Goal: Task Accomplishment & Management: Complete application form

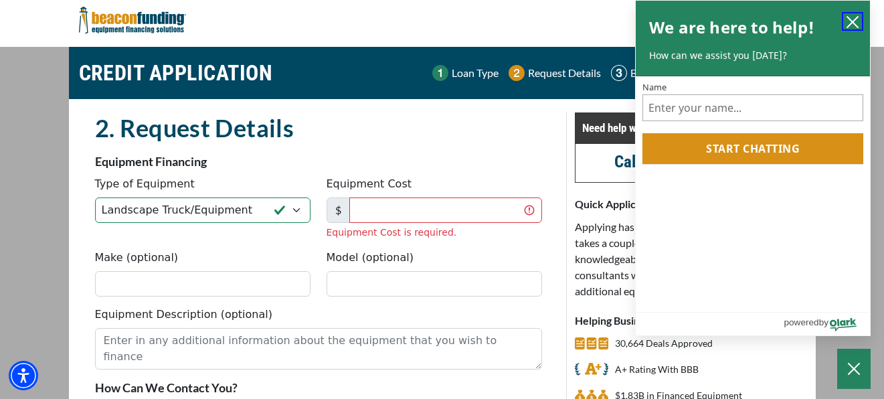
select select "17"
click at [854, 19] on icon "close chatbox" at bounding box center [852, 22] width 11 height 11
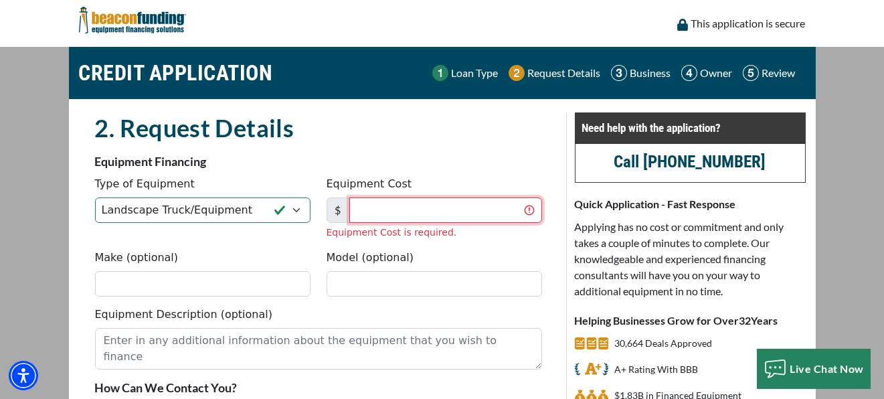
click at [387, 206] on input "Equipment Cost" at bounding box center [445, 209] width 193 height 25
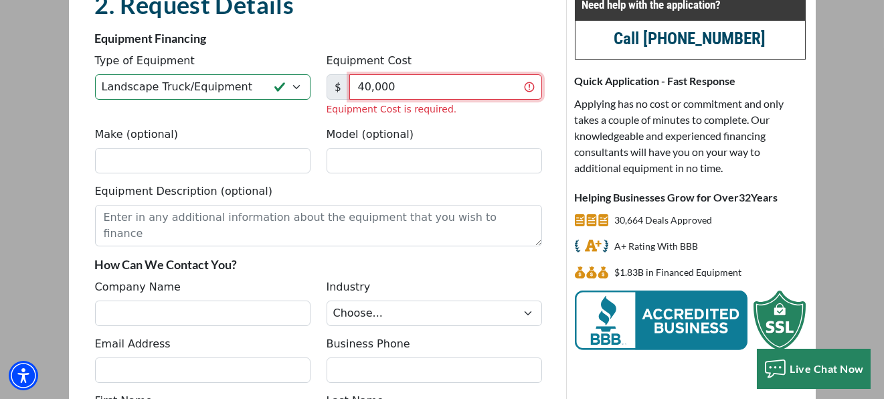
scroll to position [134, 0]
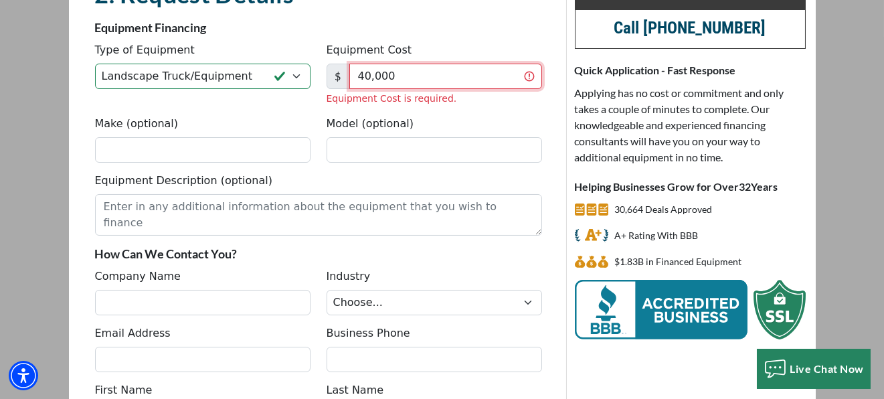
type input "40,000"
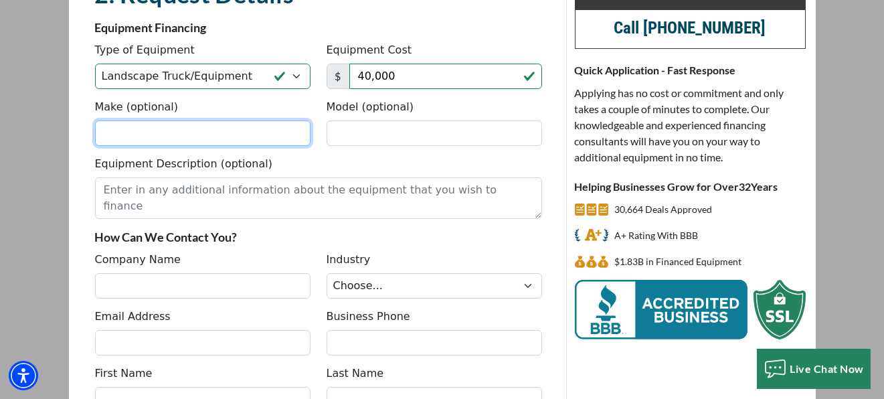
click at [136, 155] on fieldset "2. Request Details There was an issue while saving the data. Please try again a…" at bounding box center [318, 258] width 463 height 559
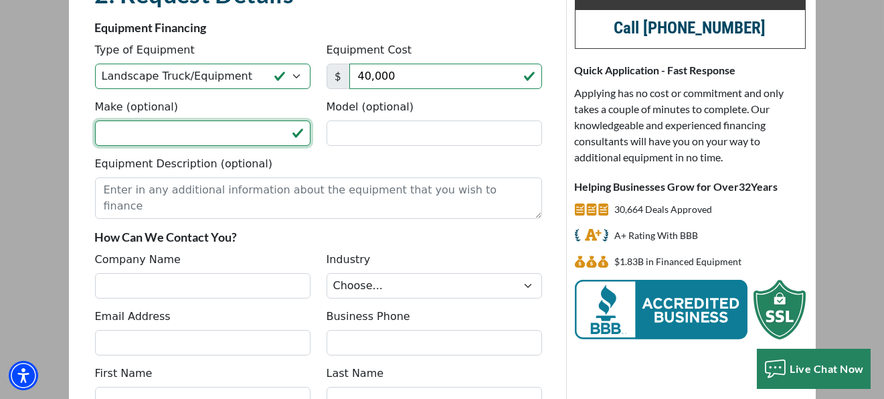
click at [157, 138] on input "Make (optional)" at bounding box center [202, 132] width 215 height 25
paste input "'14 Freightliner M2106 4x4 47' Crane Truck Boom Di"
type input "'14 Freightliner M2106 4x4 47' Crane Truck Boom Di"
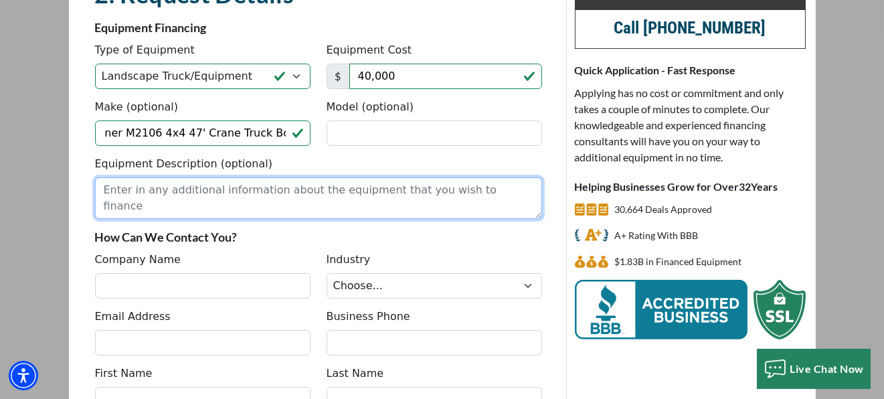
scroll to position [0, 0]
click at [248, 194] on textarea "Equipment Description (optional)" at bounding box center [318, 197] width 447 height 41
paste textarea "'14 Freightliner M2106 4x4 47' Crane Truck Boom Digger Derrick 6.7L Diesel Auto"
type textarea "'14 Freightliner M2106 4x4 47' Crane Truck Boom Digger Derrick 6.7L Diesel Auto"
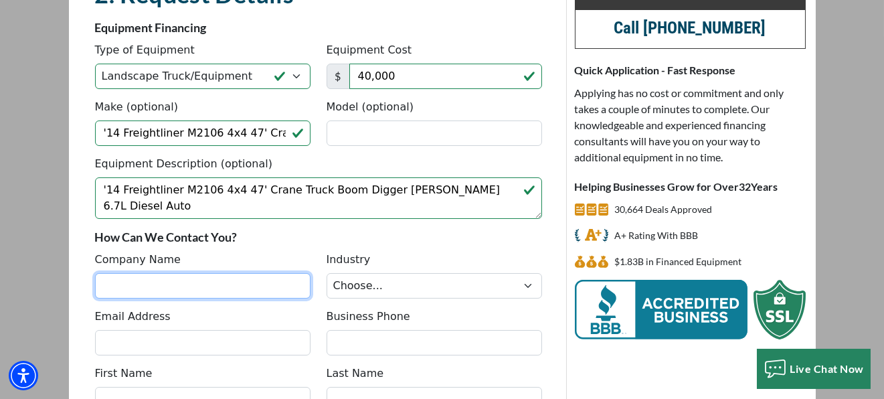
click at [150, 288] on input "Company Name" at bounding box center [202, 285] width 215 height 25
paste input "M&M Equipment Auto Sales"
type input "M&M Equipment Auto Sales"
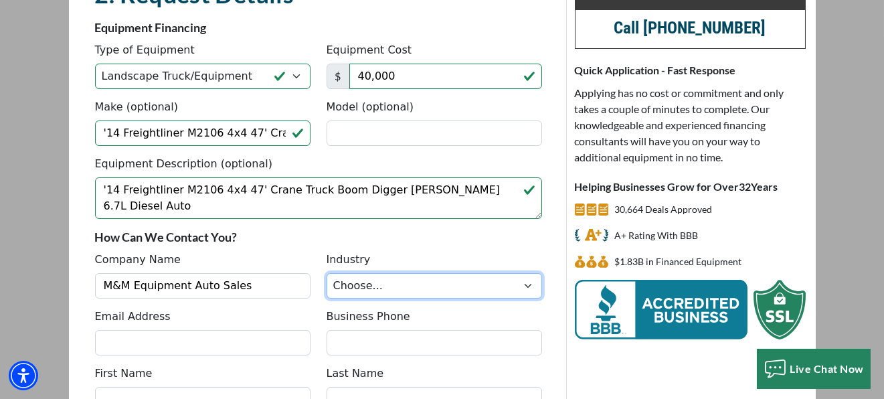
click at [366, 283] on select "Choose... Towing Landscape/Hardscape Decorated Apparel Septic Light Constructio…" at bounding box center [433, 285] width 215 height 25
select select "5"
click at [326, 273] on select "Choose... Towing Landscape/Hardscape Decorated Apparel Septic Light Constructio…" at bounding box center [433, 285] width 215 height 25
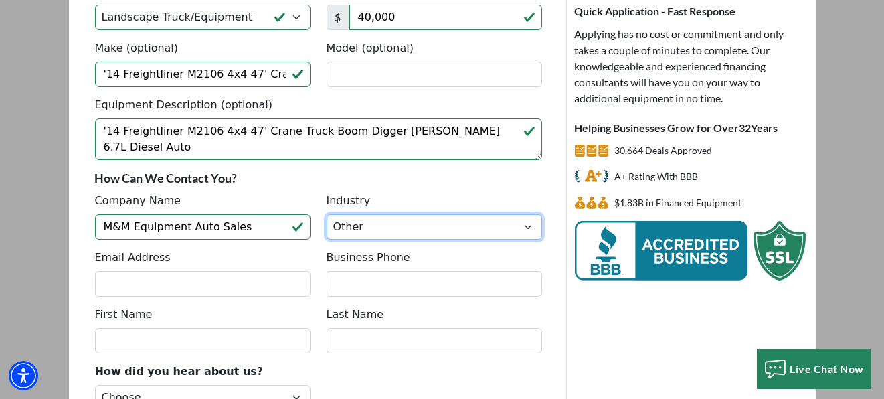
scroll to position [223, 0]
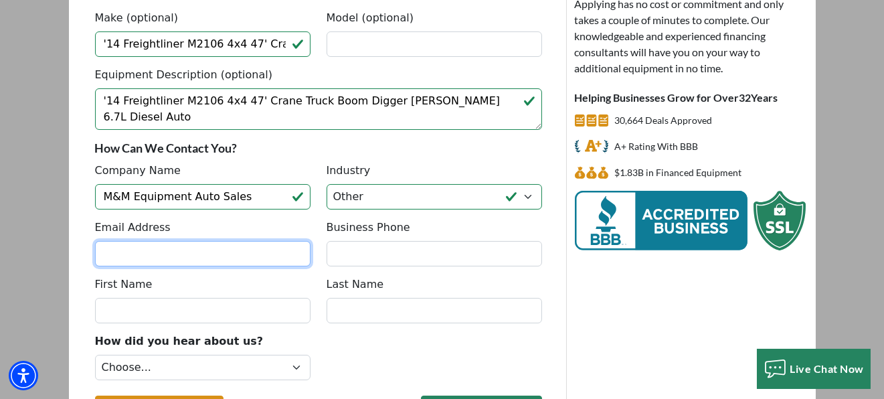
click at [145, 252] on input "Email Address" at bounding box center [202, 253] width 215 height 25
type input "isigndesignonline@gmail.com"
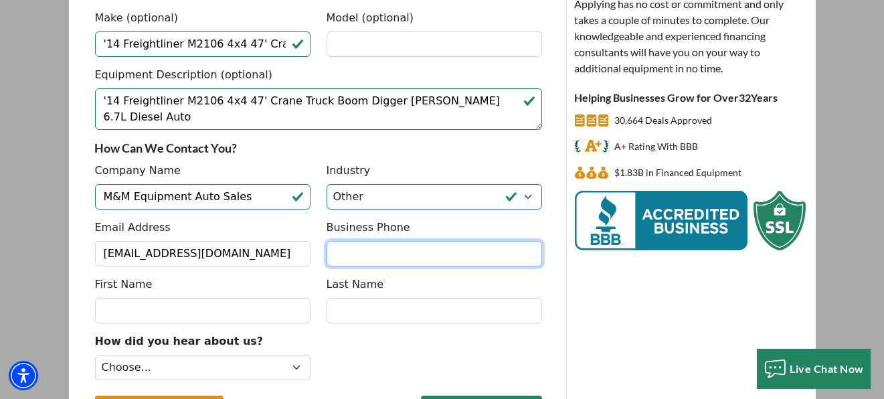
type input "7203651740"
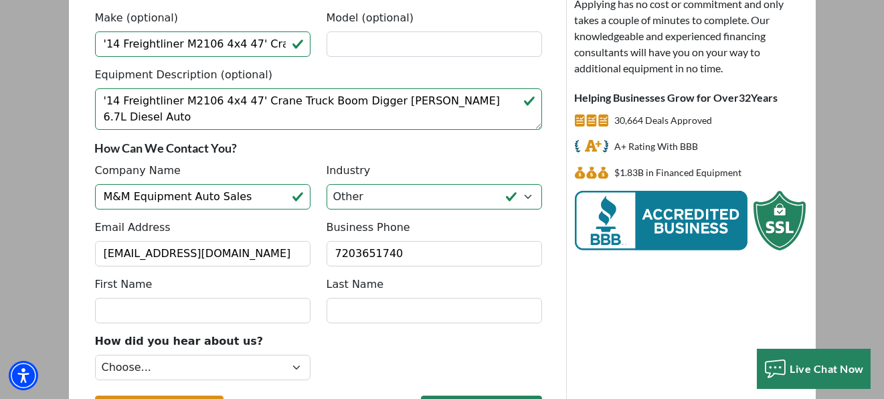
type input "Robert"
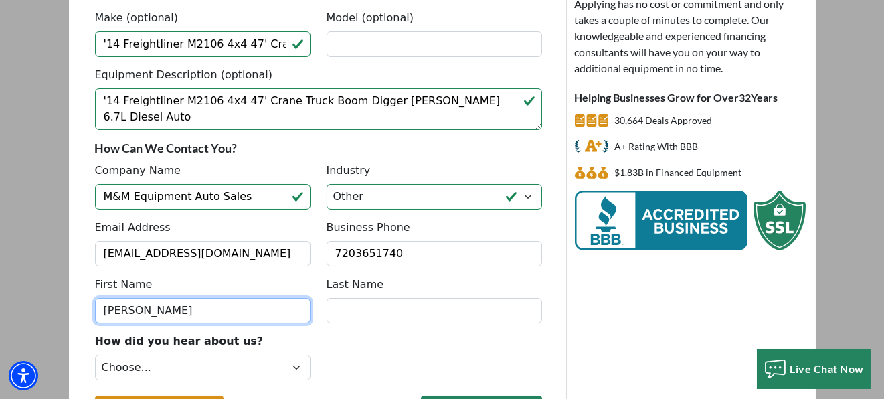
type input "Mowad"
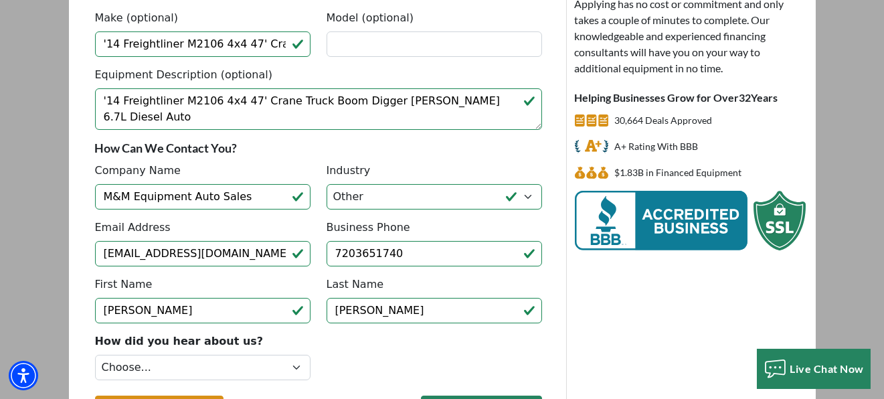
type input "(720) 365-1740"
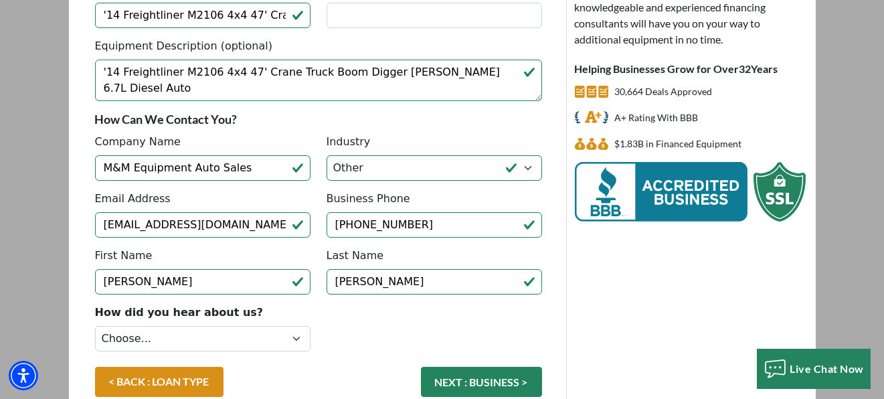
scroll to position [312, 0]
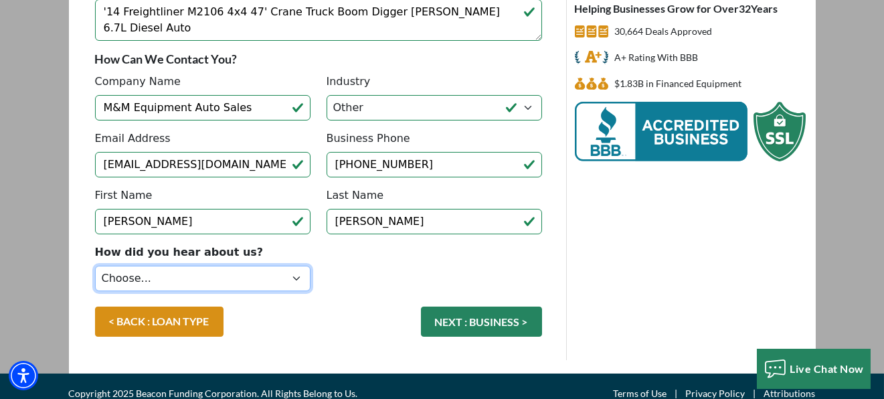
click at [201, 280] on select "Choose... Internet Search Vendor Referral Word of Mouth Client Referral Email E…" at bounding box center [202, 278] width 215 height 25
select select "5"
click at [95, 266] on select "Choose... Internet Search Vendor Referral Word of Mouth Client Referral Email E…" at bounding box center [202, 278] width 215 height 25
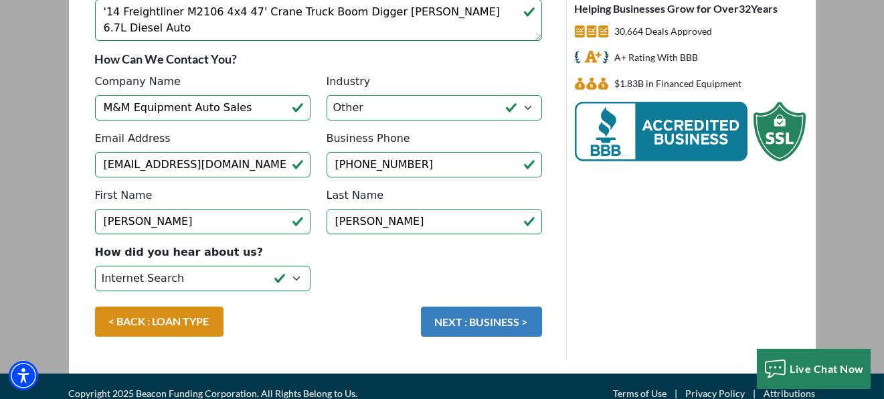
click at [494, 320] on button "NEXT : BUSINESS >" at bounding box center [481, 321] width 121 height 30
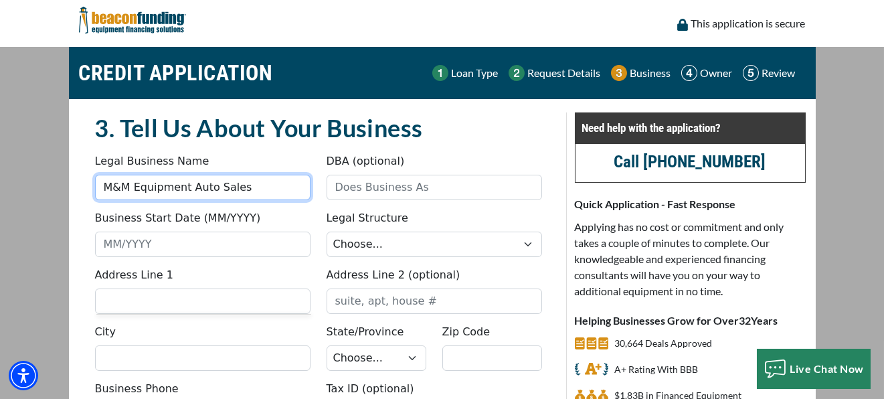
drag, startPoint x: 242, startPoint y: 189, endPoint x: 0, endPoint y: 187, distance: 241.5
click at [0, 187] on main "CREDIT APPLICATION Loan Type Request Details Business Owner Review" at bounding box center [442, 276] width 884 height 458
type input "Sign Design"
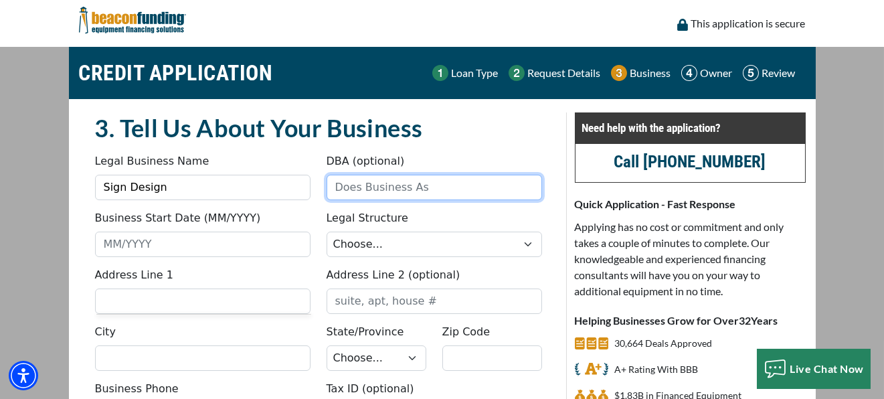
type input "Sign Design"
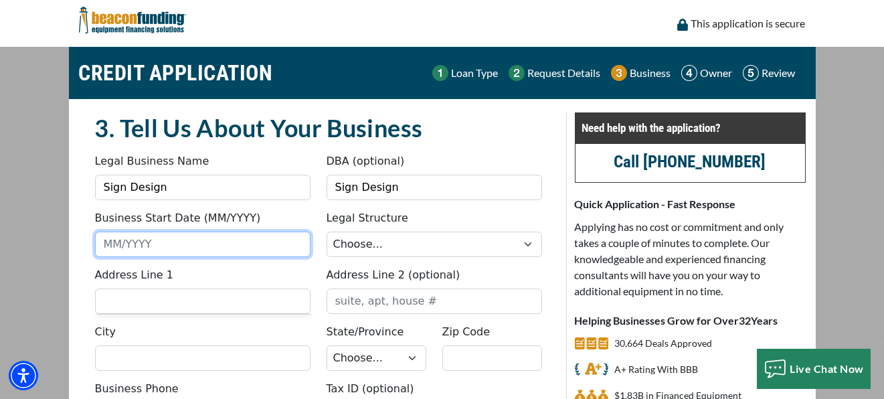
type input "Sign De"
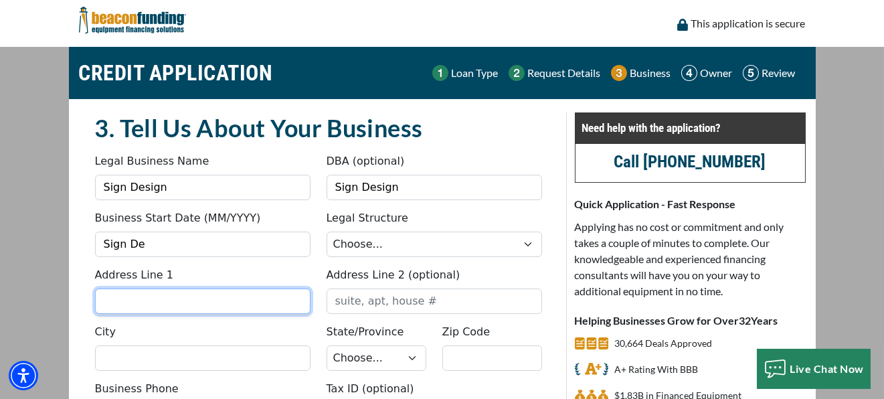
type input "1017 texas ave."
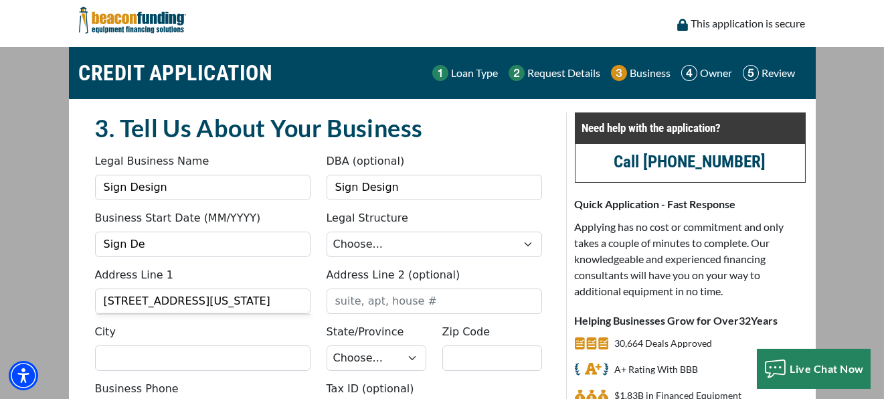
type input "el paso"
select select "45"
type input "79936"
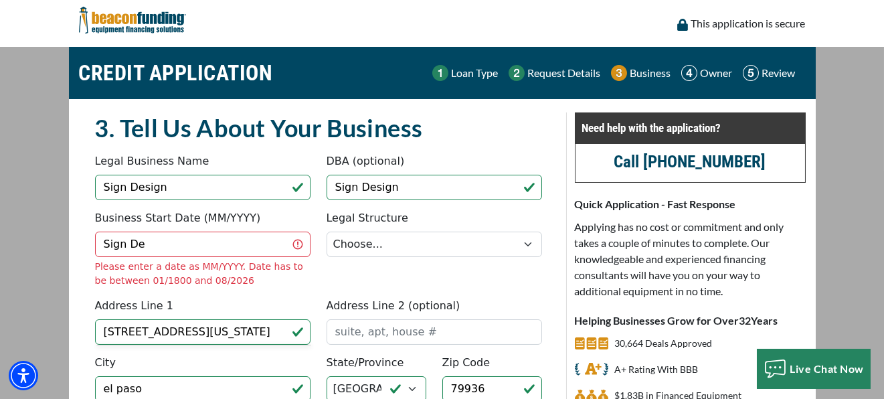
type input "/"
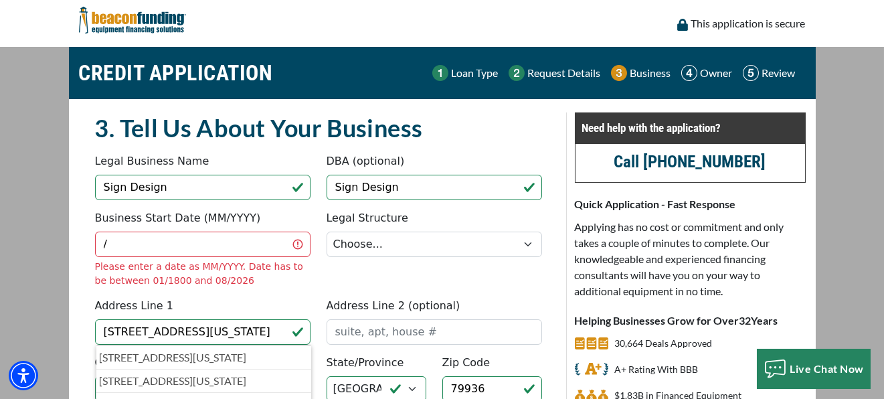
type input "Sign Design"
click at [133, 241] on input "/" at bounding box center [202, 243] width 215 height 25
type input "/2"
type input "01/2001"
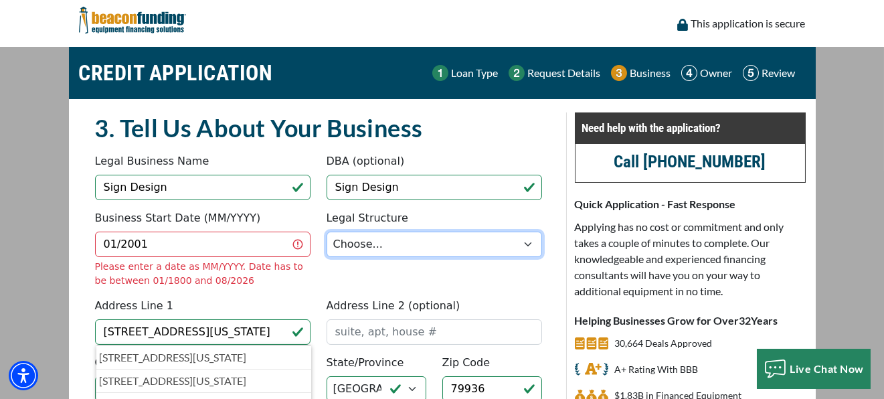
click at [402, 237] on select "Choose... Corporation LLC LLP Municipality Non-Profit Partnership Proprietorship" at bounding box center [433, 243] width 215 height 25
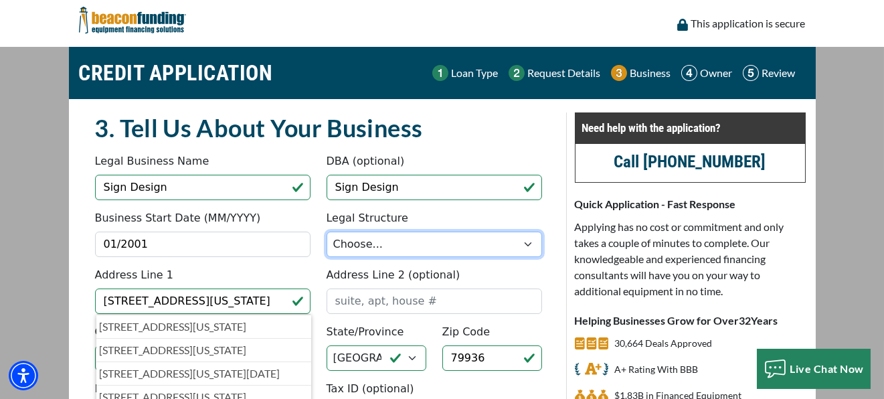
select select "4"
click at [326, 231] on select "Choose... Corporation LLC LLP Municipality Non-Profit Partnership Proprietorship" at bounding box center [433, 243] width 215 height 25
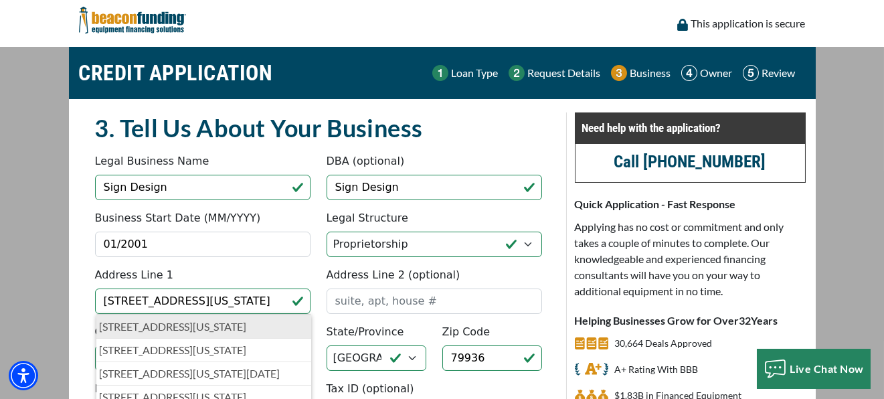
click at [175, 326] on p "1017 Texas Ave, El Paso, TX, USA" at bounding box center [204, 326] width 209 height 16
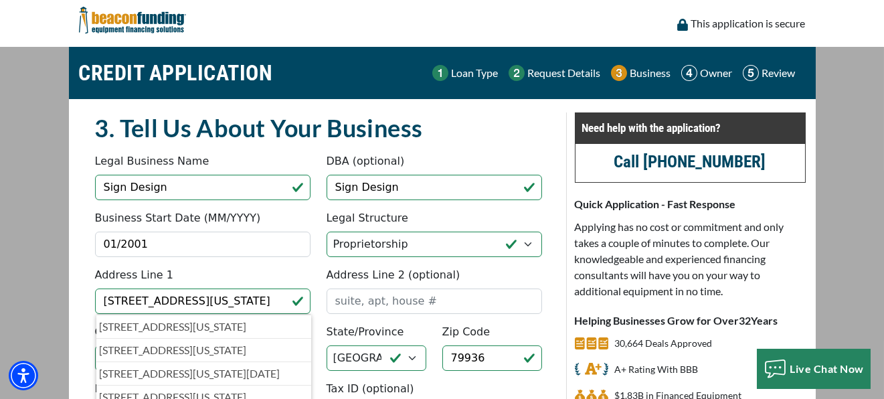
type input "1017 Texas Avenue"
type input "El Paso"
type input "79901"
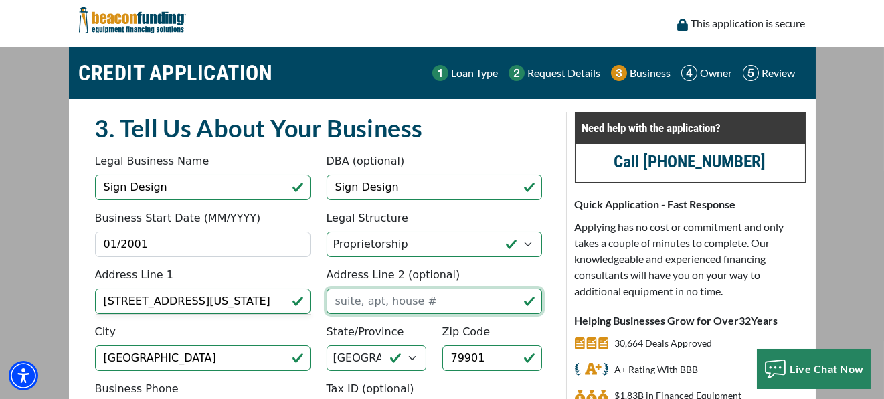
click at [391, 306] on input "Address Line 2 (optional)" at bounding box center [433, 300] width 215 height 25
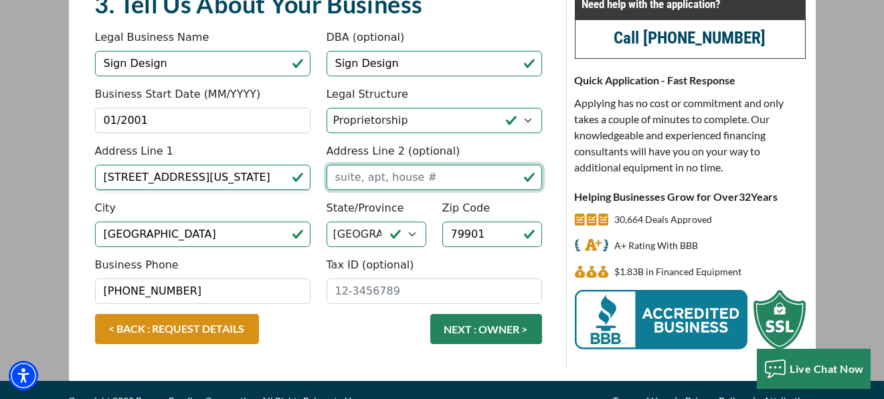
scroll to position [134, 0]
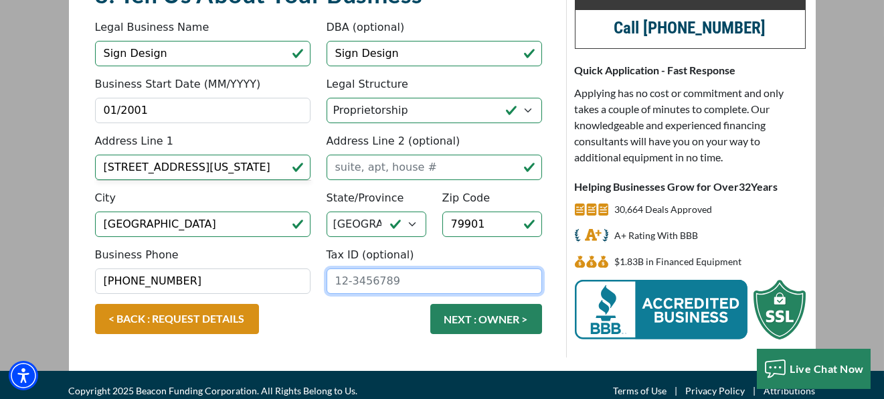
click at [355, 275] on input "Tax ID (optional)" at bounding box center [433, 280] width 215 height 25
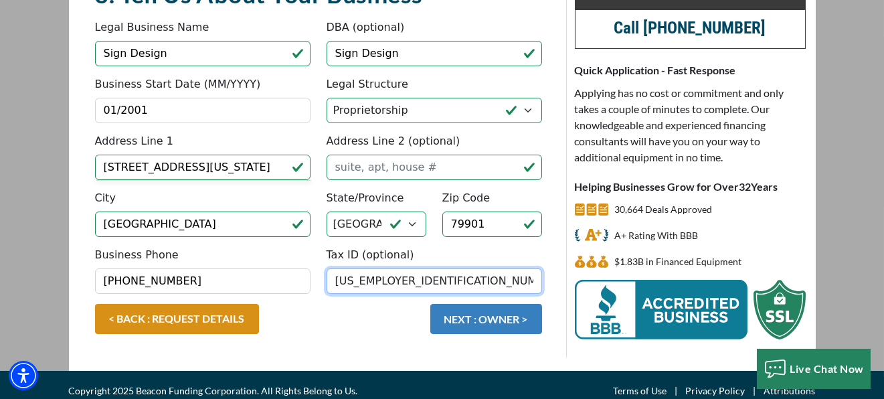
type input "74-2020206"
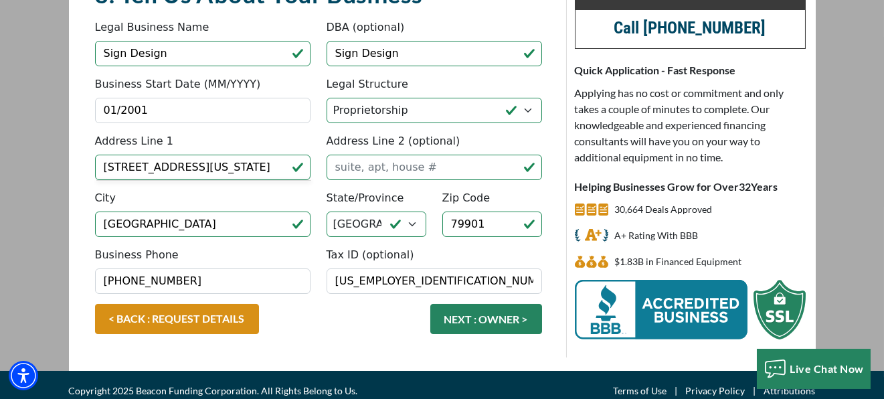
click at [500, 314] on button "NEXT : OWNER >" at bounding box center [486, 319] width 112 height 30
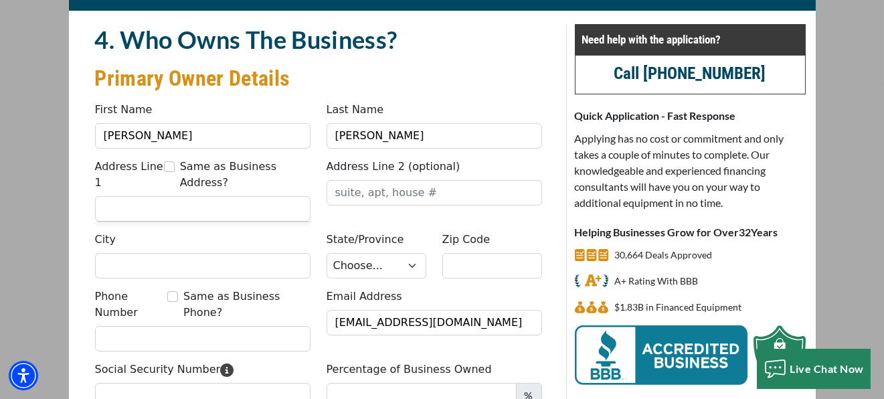
scroll to position [89, 0]
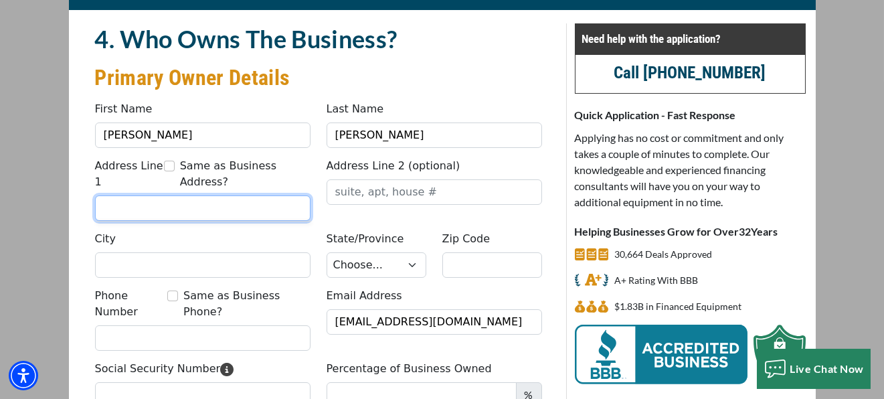
click at [201, 195] on input "Address Line 1" at bounding box center [202, 207] width 215 height 25
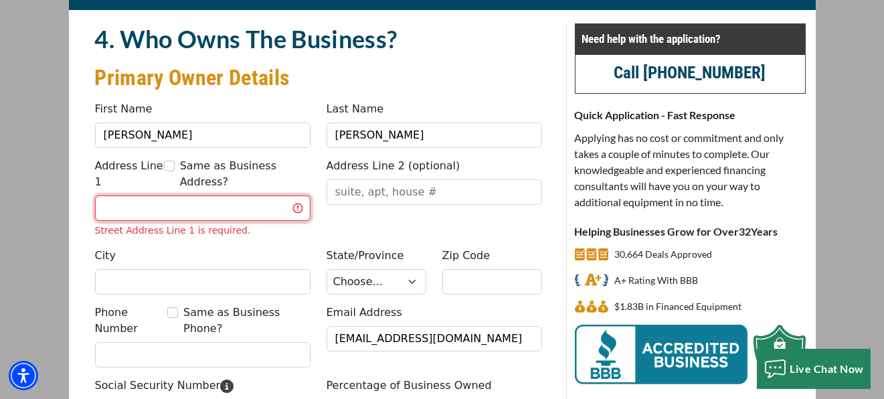
click at [180, 195] on input "Address Line 1" at bounding box center [202, 207] width 215 height 25
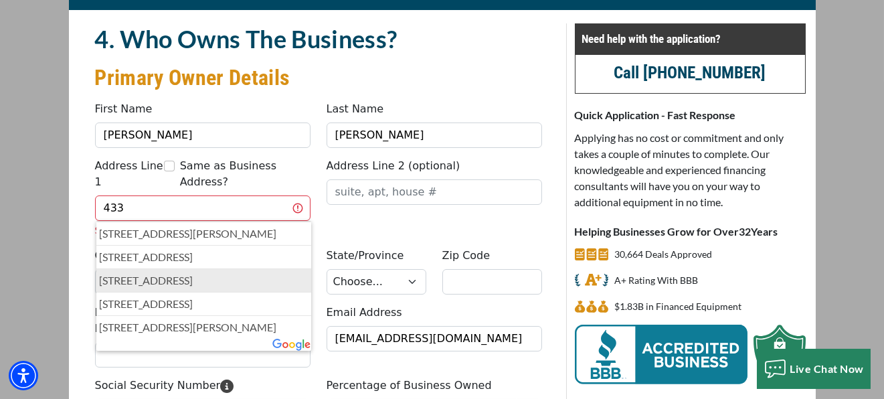
click at [139, 272] on p "[STREET_ADDRESS]" at bounding box center [204, 280] width 209 height 16
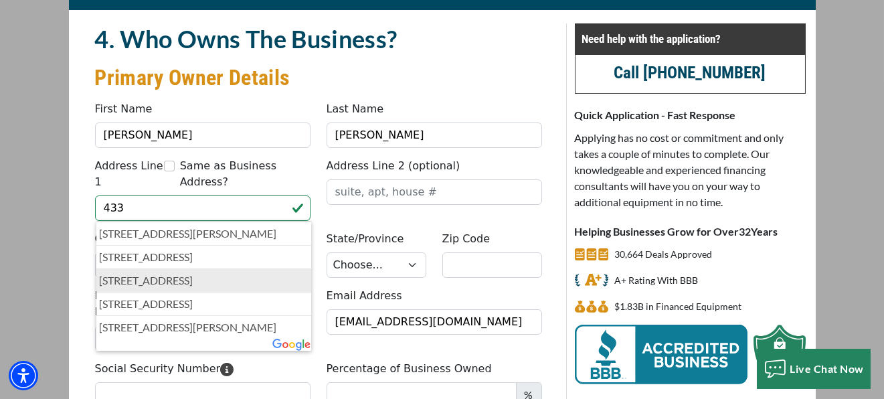
type input "[STREET_ADDRESS]"
type input "[GEOGRAPHIC_DATA]"
select select "45"
type input "79922"
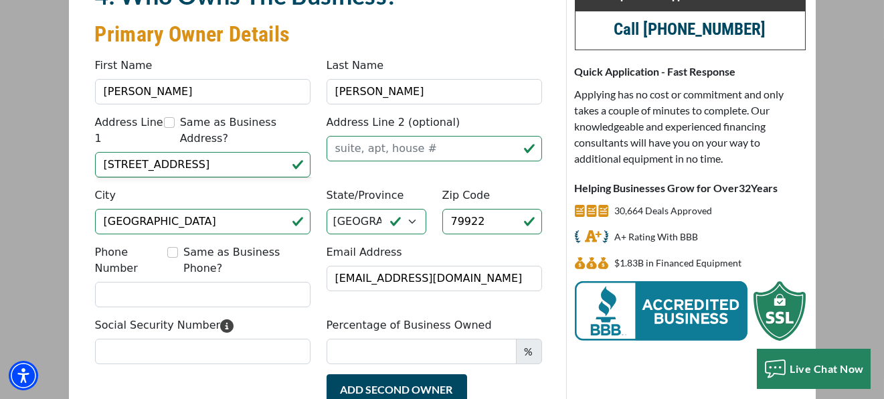
scroll to position [134, 0]
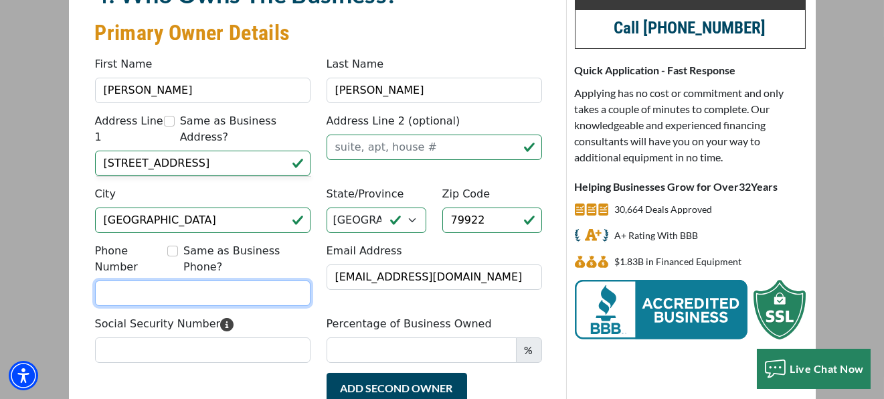
click at [161, 280] on input "Phone Number" at bounding box center [202, 292] width 215 height 25
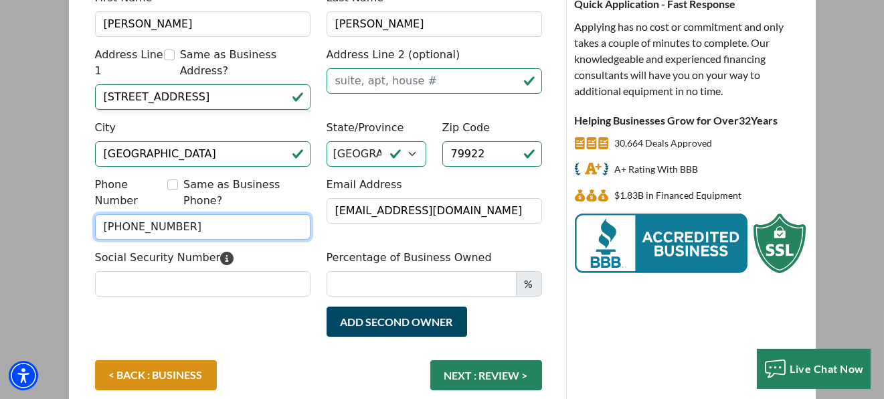
scroll to position [223, 0]
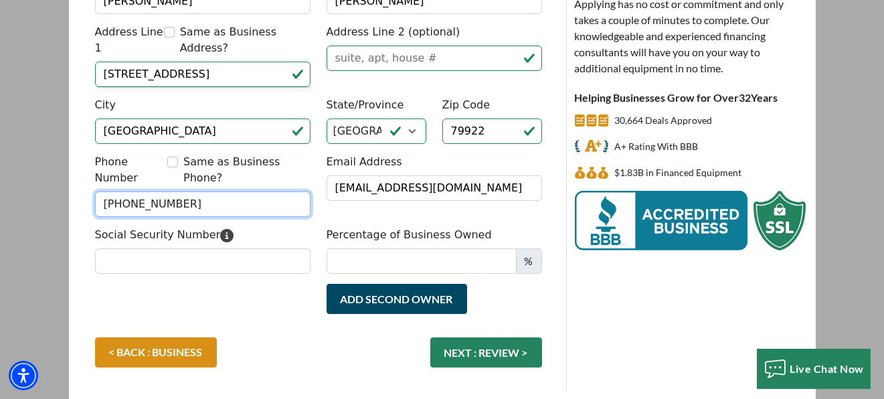
type input "(720) 365-1740"
click at [377, 227] on div "Percentage of Business Owned %" at bounding box center [433, 250] width 231 height 47
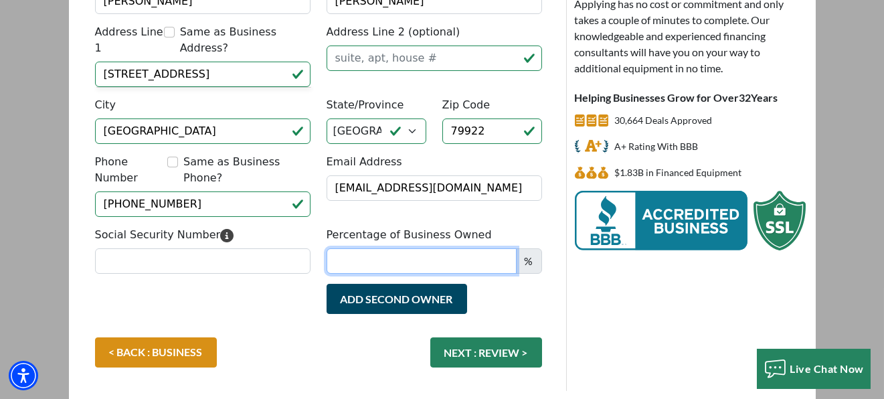
click at [394, 248] on input "Percentage of Business Owned" at bounding box center [421, 260] width 190 height 25
type input "100"
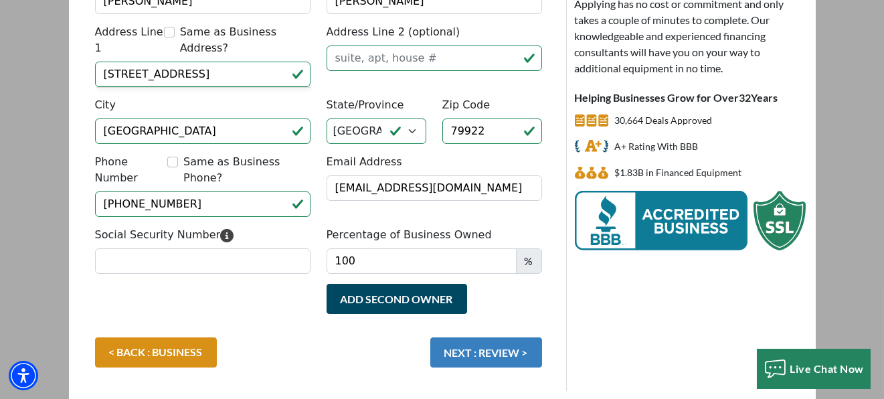
click at [500, 337] on button "NEXT : REVIEW >" at bounding box center [486, 352] width 112 height 30
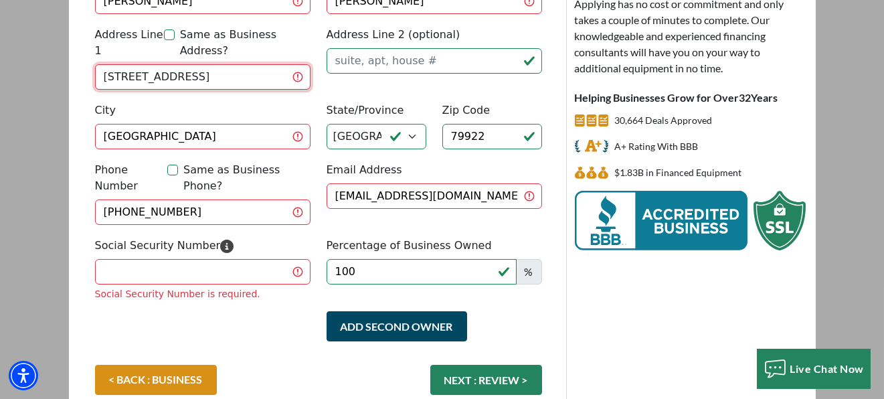
click at [129, 64] on input "4339 Emory Road" at bounding box center [202, 76] width 215 height 25
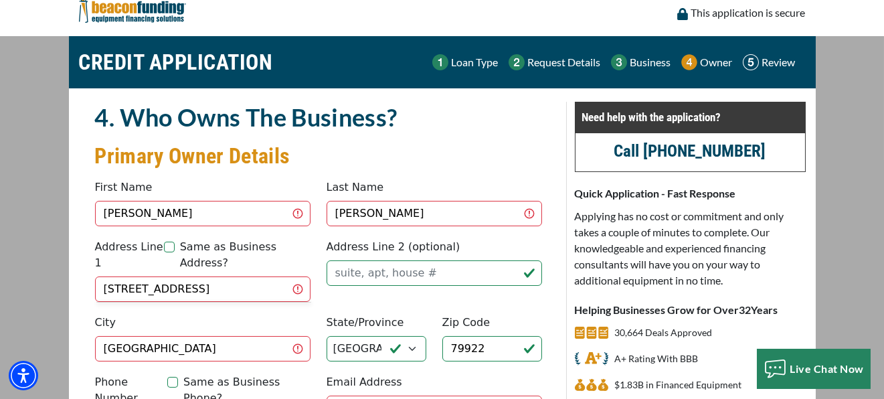
scroll to position [0, 0]
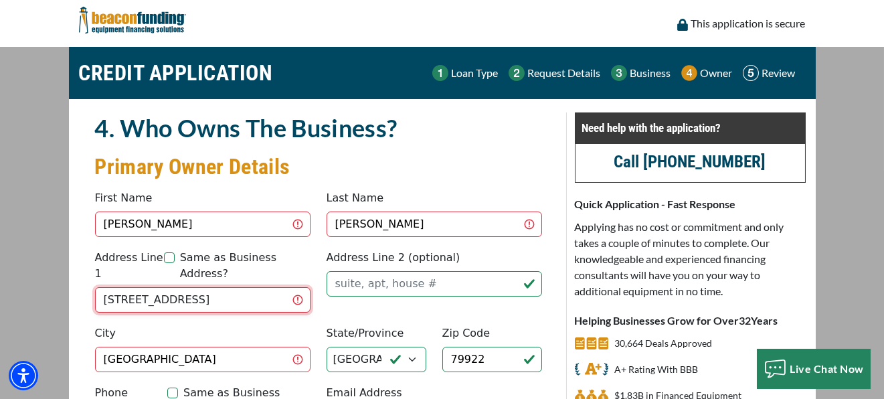
click at [131, 287] on input "4339 Emory Road" at bounding box center [202, 299] width 215 height 25
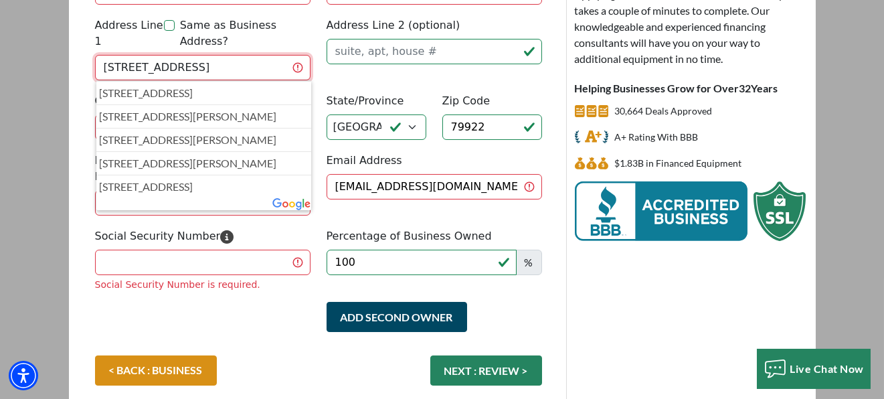
scroll to position [250, 0]
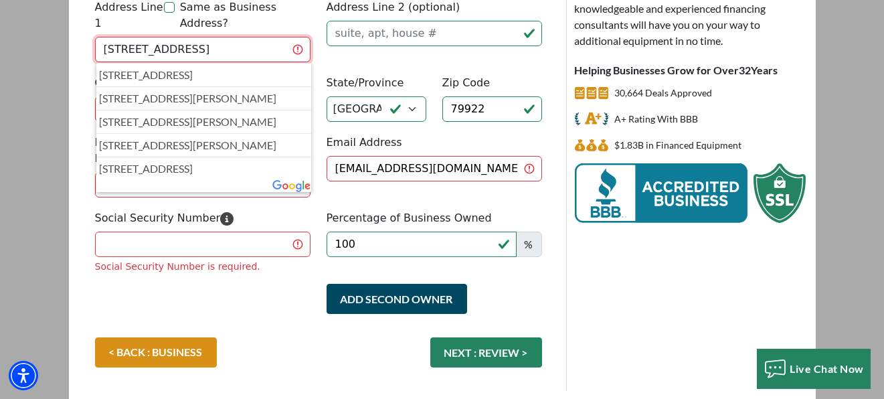
type input "4334 Emory Road"
click at [128, 231] on input "Social Security Number" at bounding box center [202, 243] width 215 height 25
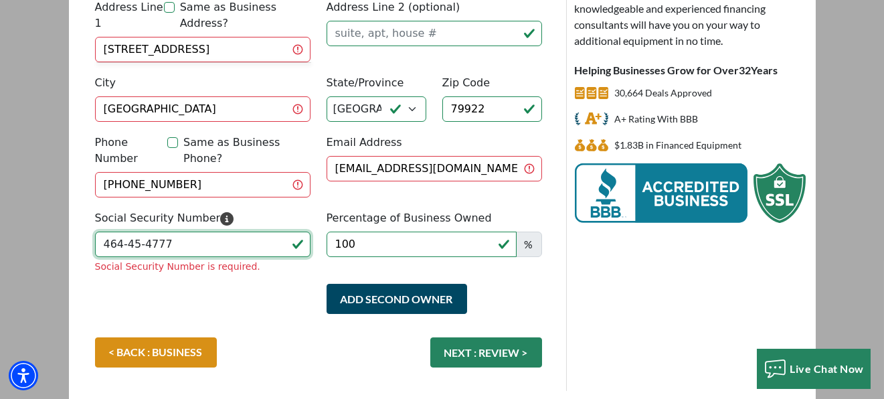
type input "464-45-4777"
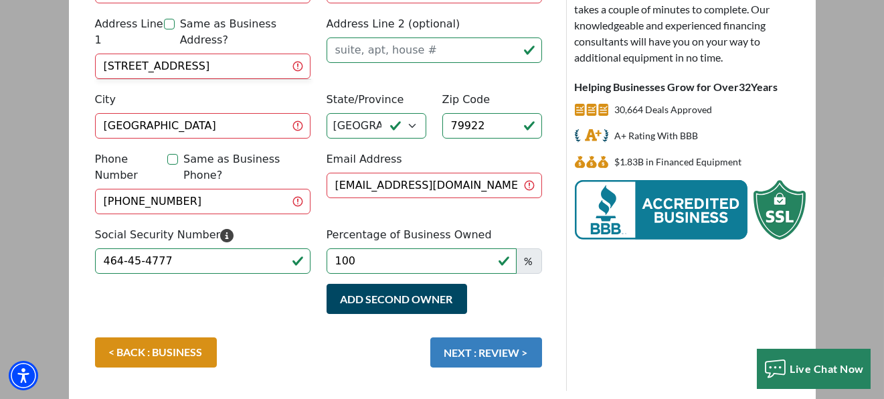
click at [515, 337] on button "NEXT : REVIEW >" at bounding box center [486, 352] width 112 height 30
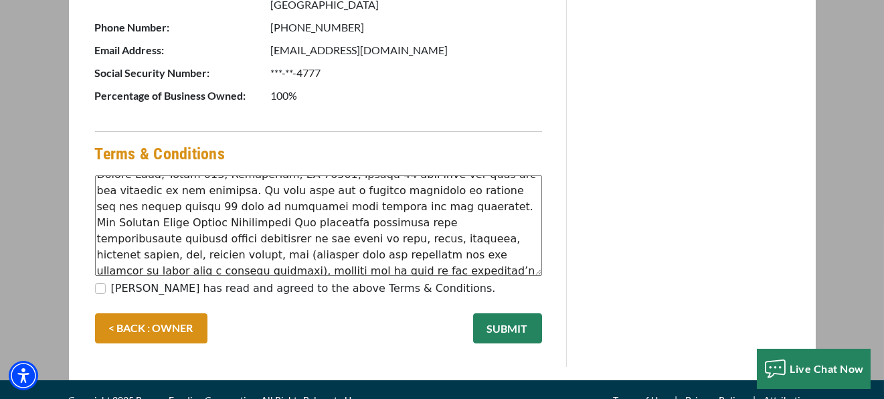
scroll to position [818, 0]
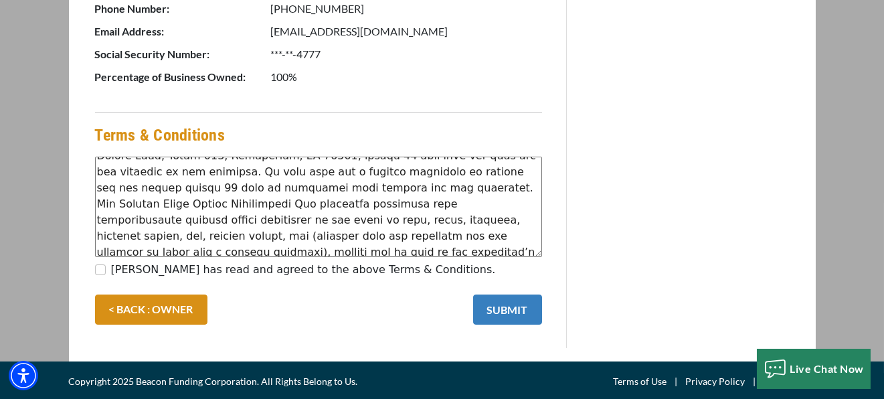
click at [503, 306] on button "SUBMIT" at bounding box center [507, 309] width 69 height 30
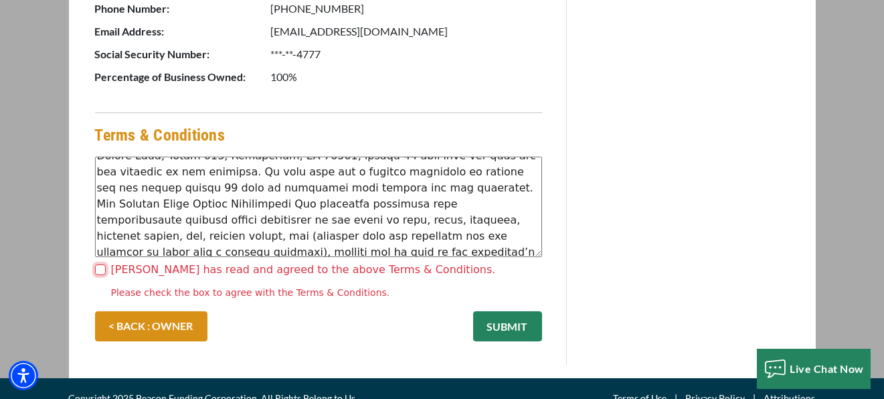
click at [98, 264] on input "Robert Mowad has read and agreed to the above Terms & Conditions." at bounding box center [100, 269] width 11 height 11
checkbox input "true"
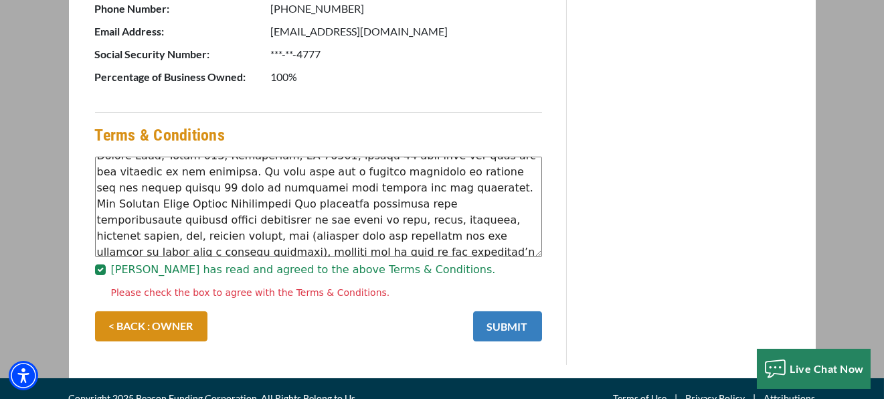
click at [475, 319] on button "SUBMIT" at bounding box center [507, 326] width 69 height 30
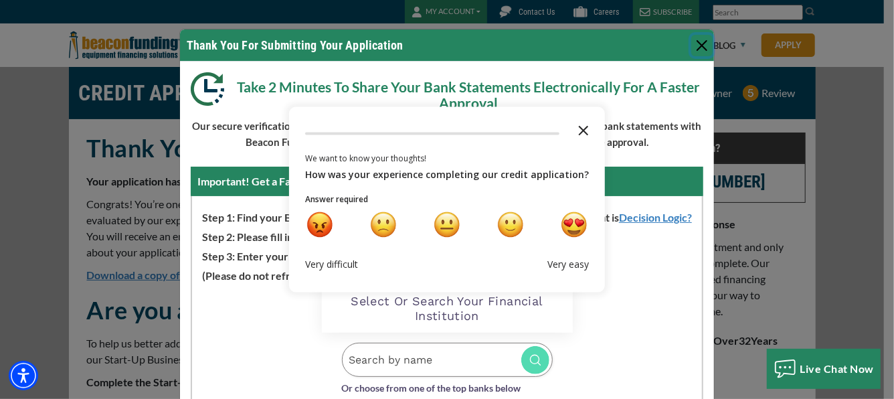
click at [579, 134] on polygon "Close the survey" at bounding box center [584, 131] width 10 height 10
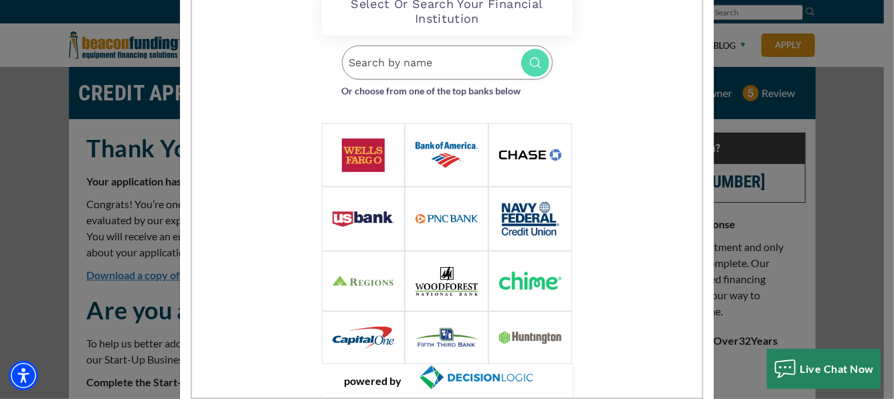
scroll to position [326, 0]
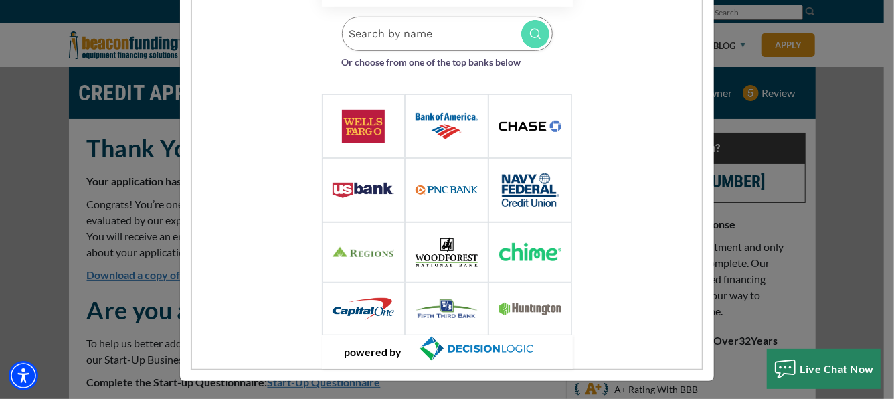
click at [429, 27] on input "Search by name" at bounding box center [447, 34] width 211 height 34
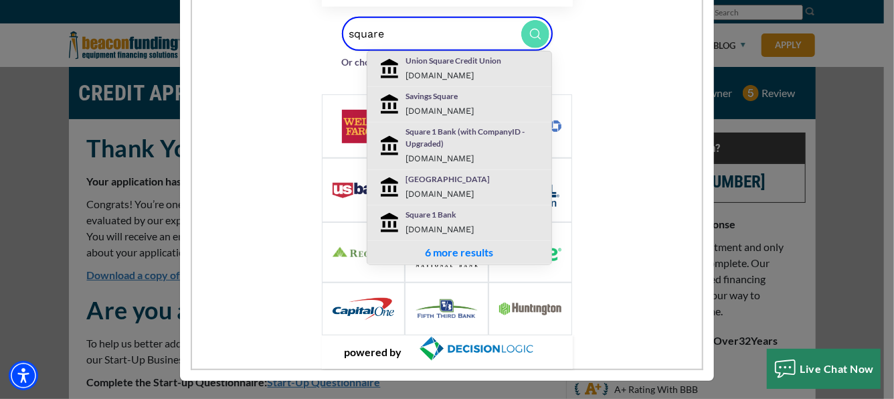
click at [639, 116] on div "Loading Widget Select Or Search Your Financial Institution square Union Square …" at bounding box center [447, 163] width 510 height 411
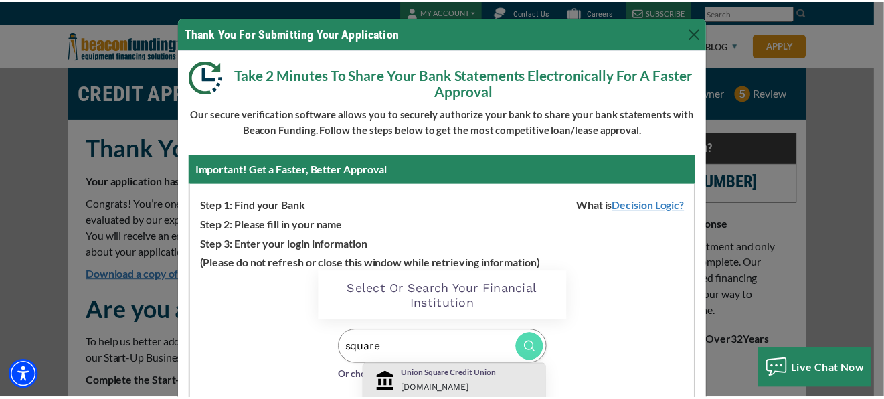
scroll to position [0, 0]
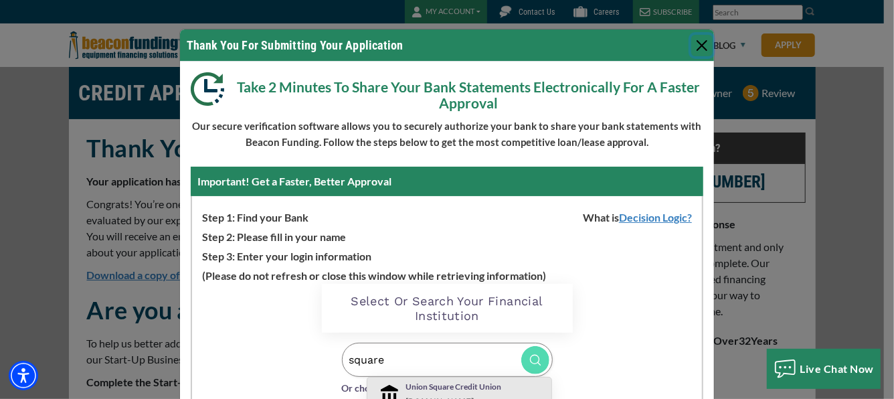
click at [694, 45] on button "Close" at bounding box center [701, 45] width 21 height 21
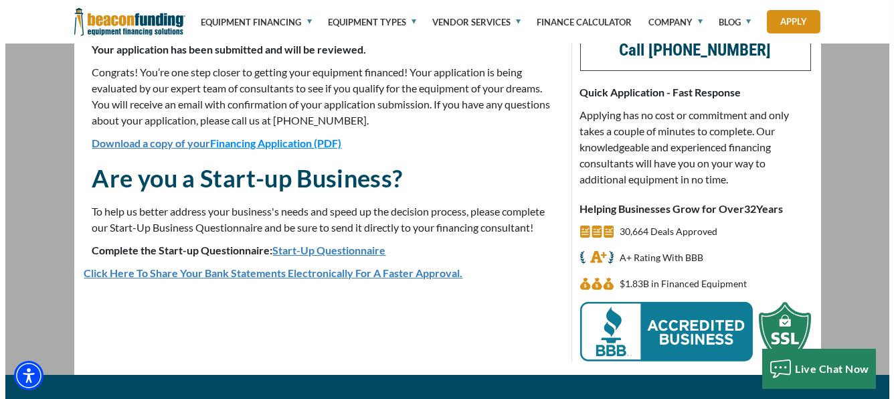
scroll to position [134, 0]
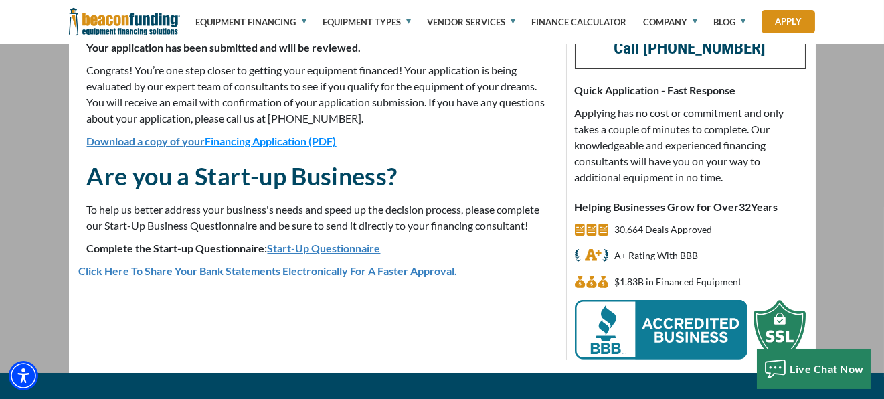
click at [411, 278] on div "Thank You! Your application has been submitted and will be reviewed. Congrats! …" at bounding box center [318, 179] width 495 height 361
click at [426, 272] on link "Click Here To Share Your Bank Statements Electronically For A Faster Approval." at bounding box center [268, 270] width 379 height 13
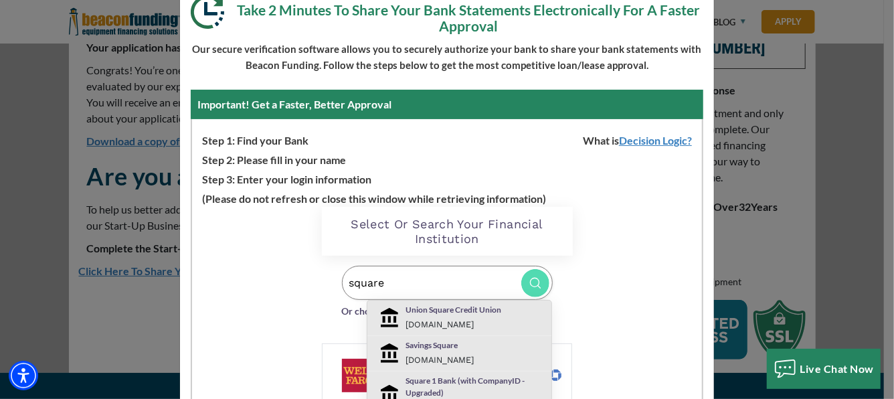
scroll to position [89, 0]
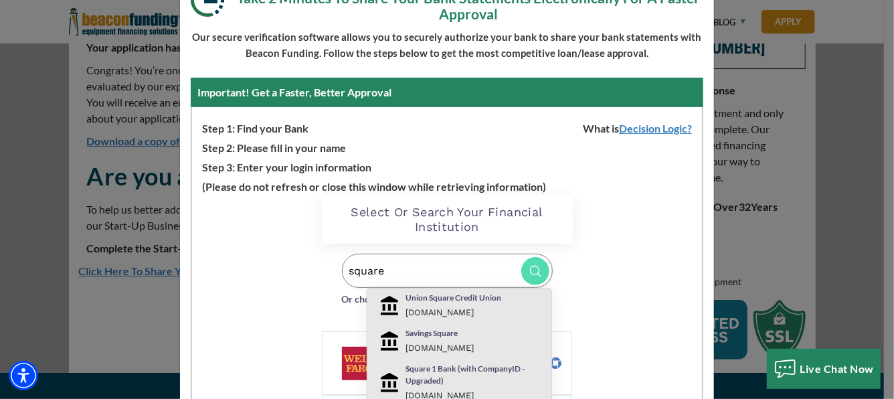
click at [622, 240] on div "Loading Widget Select Or Search Your Financial Institution square Union Square …" at bounding box center [447, 400] width 510 height 411
click at [565, 201] on div "Select Or Search Your Financial Institution" at bounding box center [447, 219] width 251 height 49
click at [563, 207] on div "Select Or Search Your Financial Institution" at bounding box center [447, 219] width 251 height 49
click at [414, 264] on input "square" at bounding box center [447, 271] width 211 height 34
click at [244, 276] on div "Loading Widget Select Or Search Your Financial Institution square Union Square …" at bounding box center [447, 400] width 510 height 411
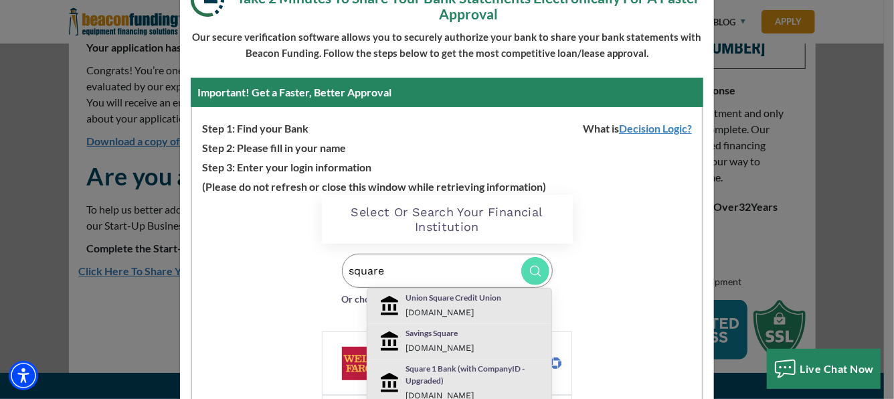
drag, startPoint x: 346, startPoint y: 276, endPoint x: 135, endPoint y: 239, distance: 213.9
click at [135, 240] on div "Thank You For Submitting Your Application Take 2 Minutes To Share Your Bank Sta…" at bounding box center [447, 199] width 894 height 399
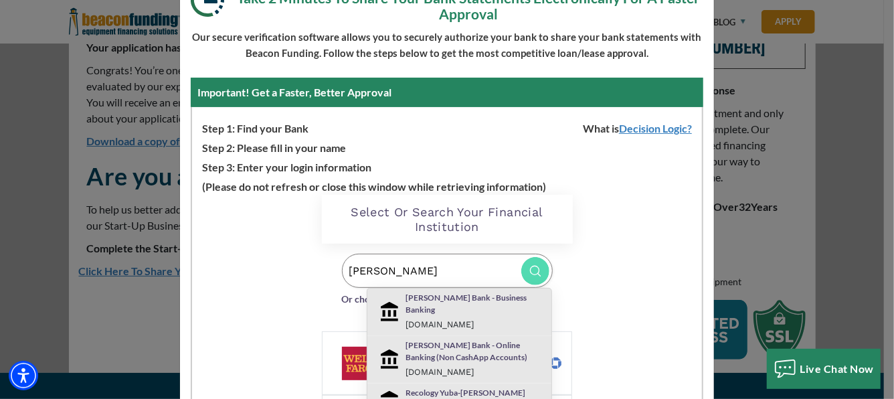
type input "sutt"
click at [419, 296] on p "[PERSON_NAME] Bank - Business Banking" at bounding box center [474, 304] width 139 height 24
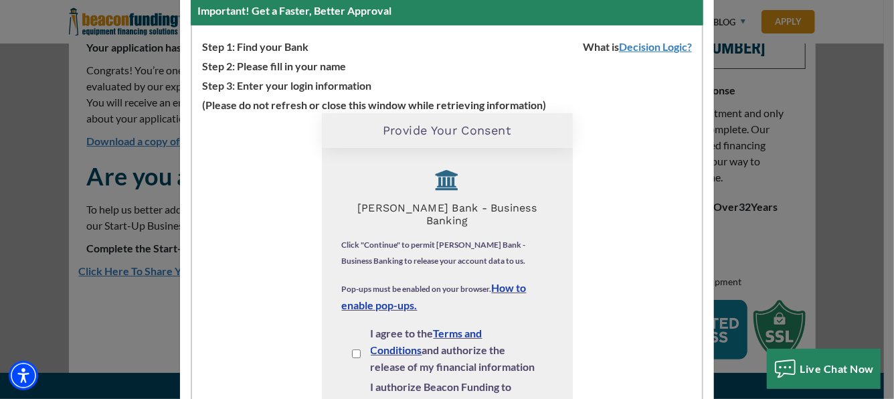
scroll to position [223, 0]
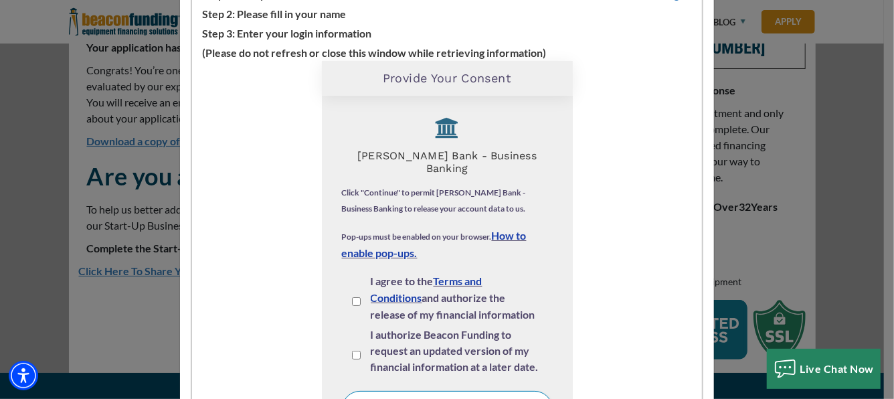
click at [352, 297] on input "I agree to the Terms and Conditions and authorize the release of my financial i…" at bounding box center [356, 301] width 9 height 9
checkbox input "true"
click at [352, 351] on input "I authorize Beacon Funding to request an updated version of my financial inform…" at bounding box center [356, 355] width 9 height 9
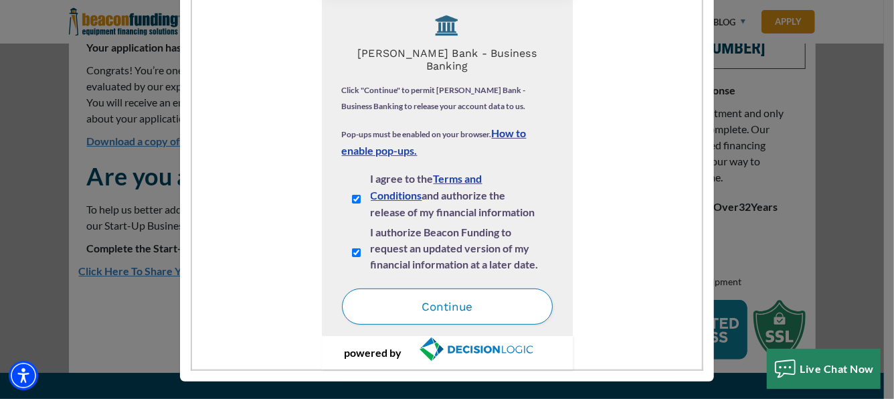
scroll to position [326, 0]
click at [352, 248] on input "I authorize Beacon Funding to request an updated version of my financial inform…" at bounding box center [356, 252] width 9 height 9
checkbox input "false"
click at [438, 288] on button "Continue" at bounding box center [447, 306] width 211 height 36
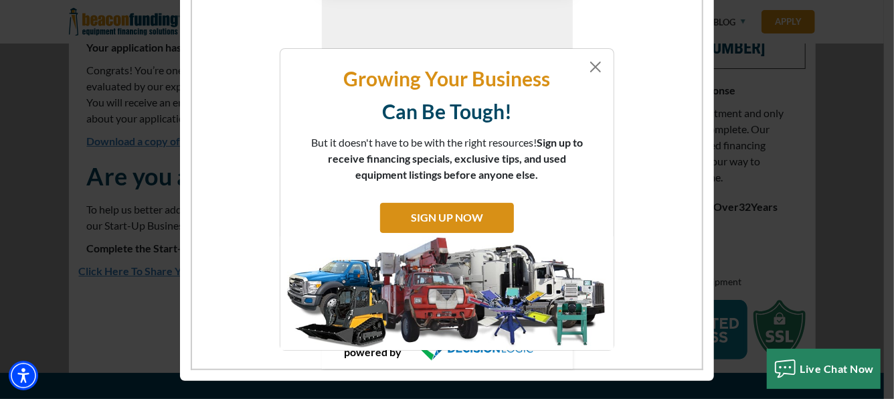
click at [633, 64] on div "Growing Your Business Can Be Tough! But it doesn't have to be with the right re…" at bounding box center [447, 199] width 894 height 399
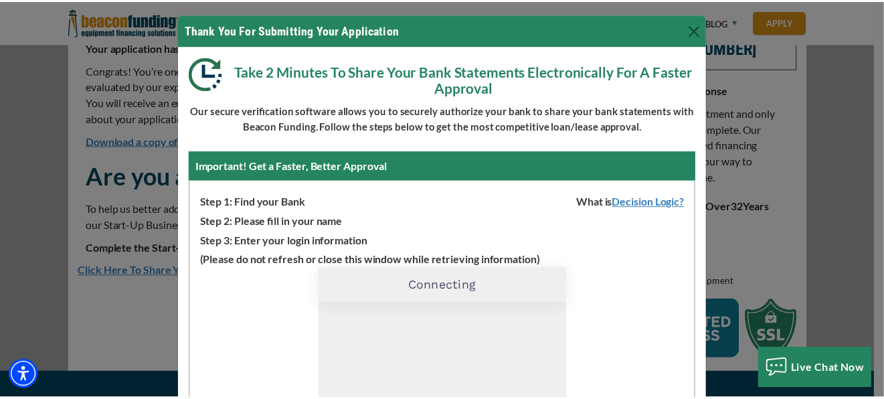
scroll to position [0, 0]
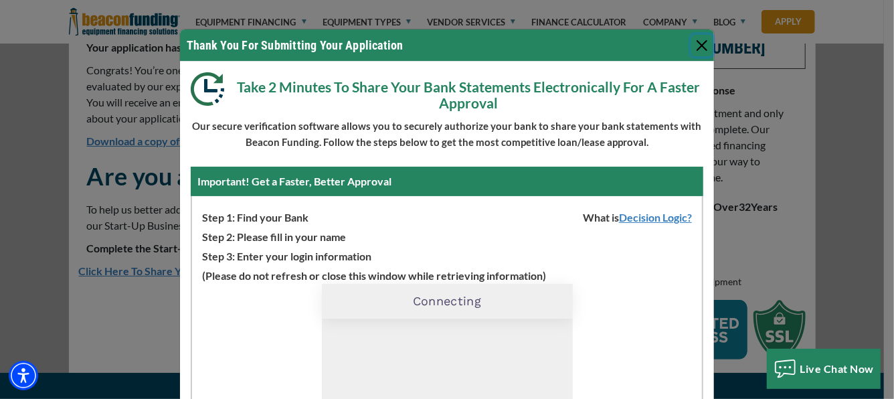
click at [691, 42] on button "Close" at bounding box center [701, 45] width 21 height 21
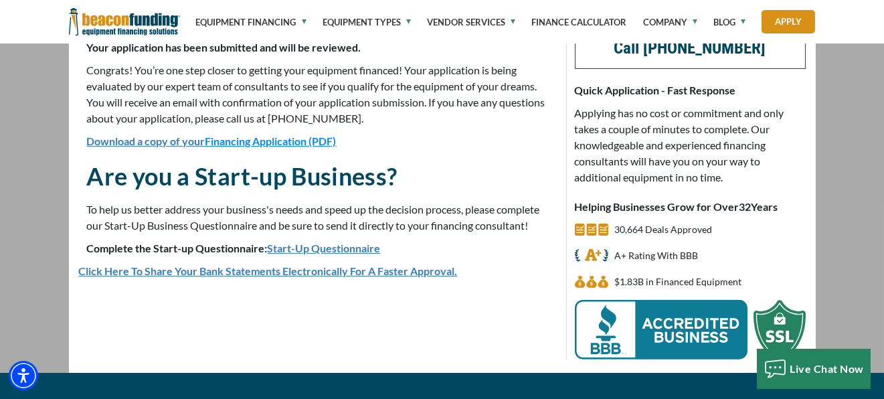
click at [355, 247] on link "Start-Up Questionnaire" at bounding box center [324, 248] width 113 height 13
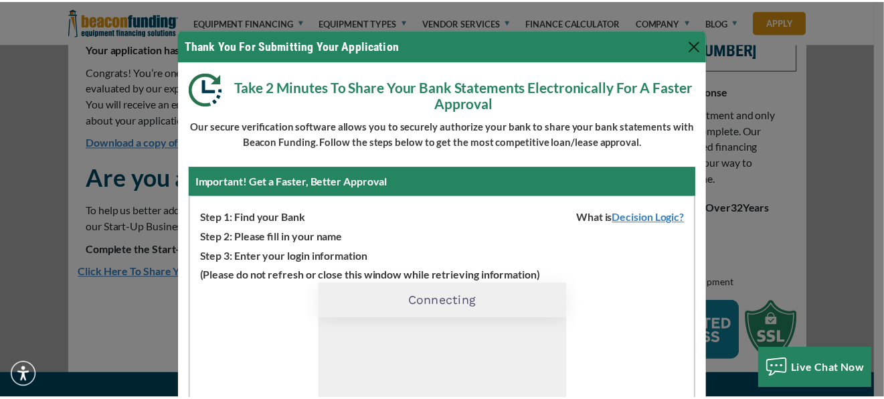
scroll to position [134, 0]
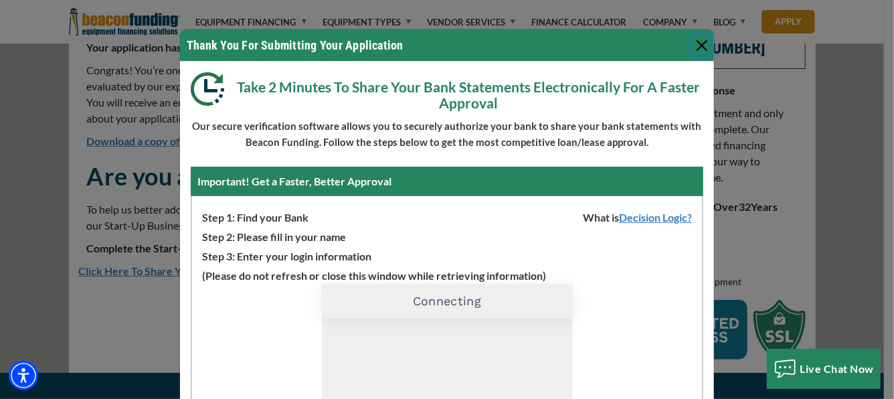
click at [697, 41] on button "Close" at bounding box center [701, 45] width 21 height 21
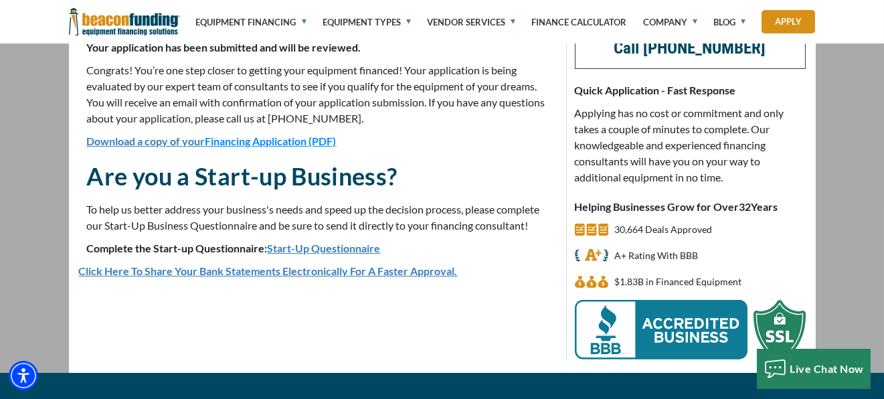
click at [271, 140] on span "Financing Application (PDF)" at bounding box center [270, 140] width 131 height 13
click at [325, 247] on link "Start-Up Questionnaire" at bounding box center [324, 248] width 113 height 13
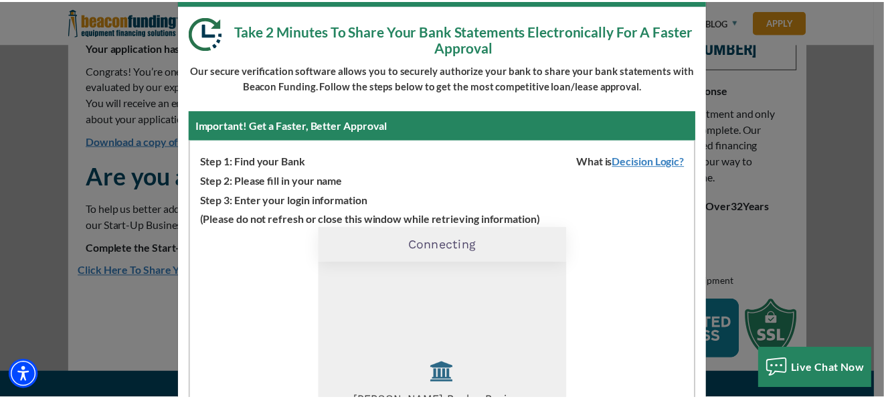
scroll to position [44, 0]
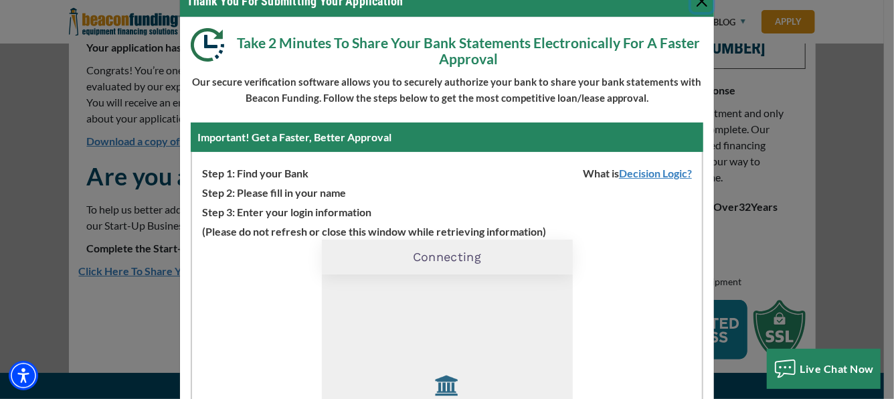
click at [692, 3] on button "Close" at bounding box center [701, 1] width 21 height 21
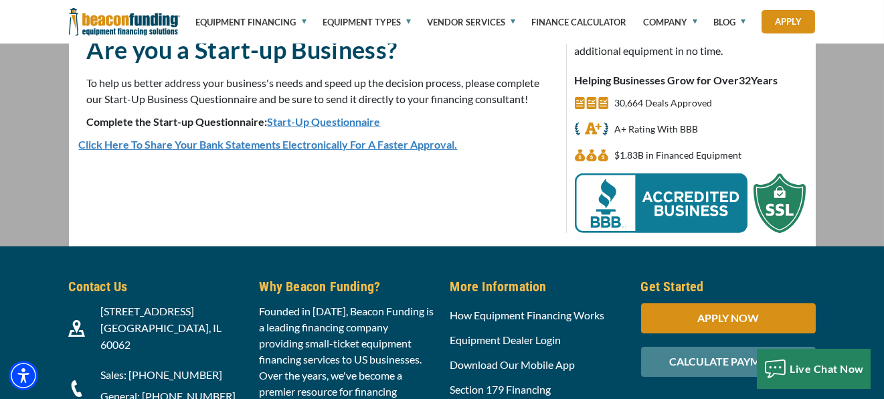
scroll to position [268, 0]
